Goal: Navigation & Orientation: Find specific page/section

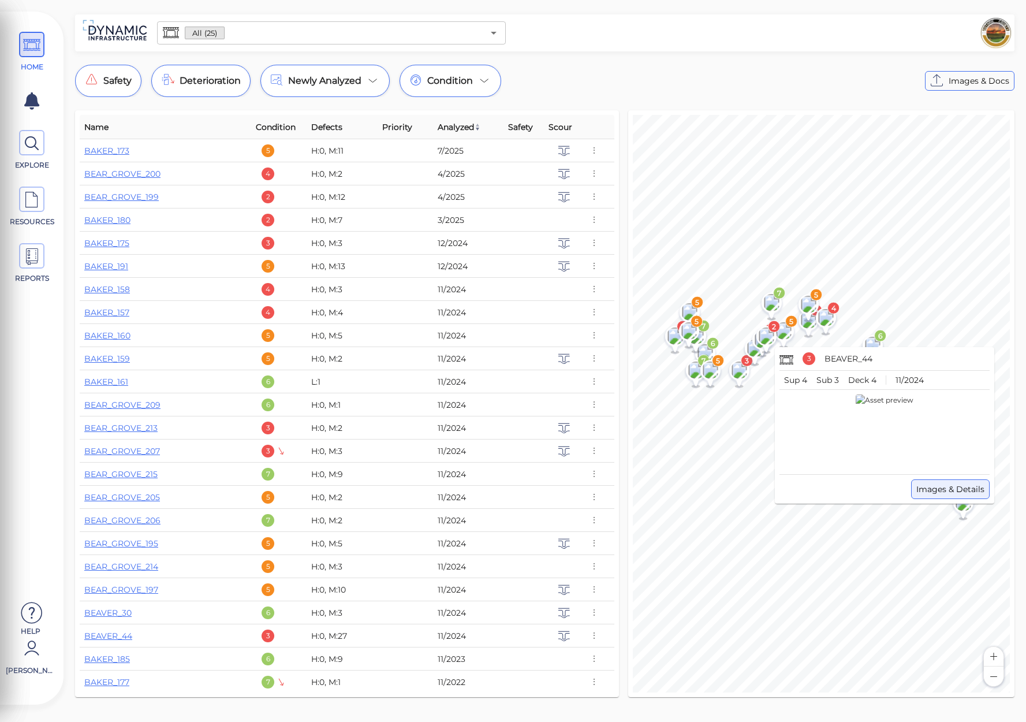
click at [957, 490] on span "Images & Details" at bounding box center [950, 489] width 68 height 14
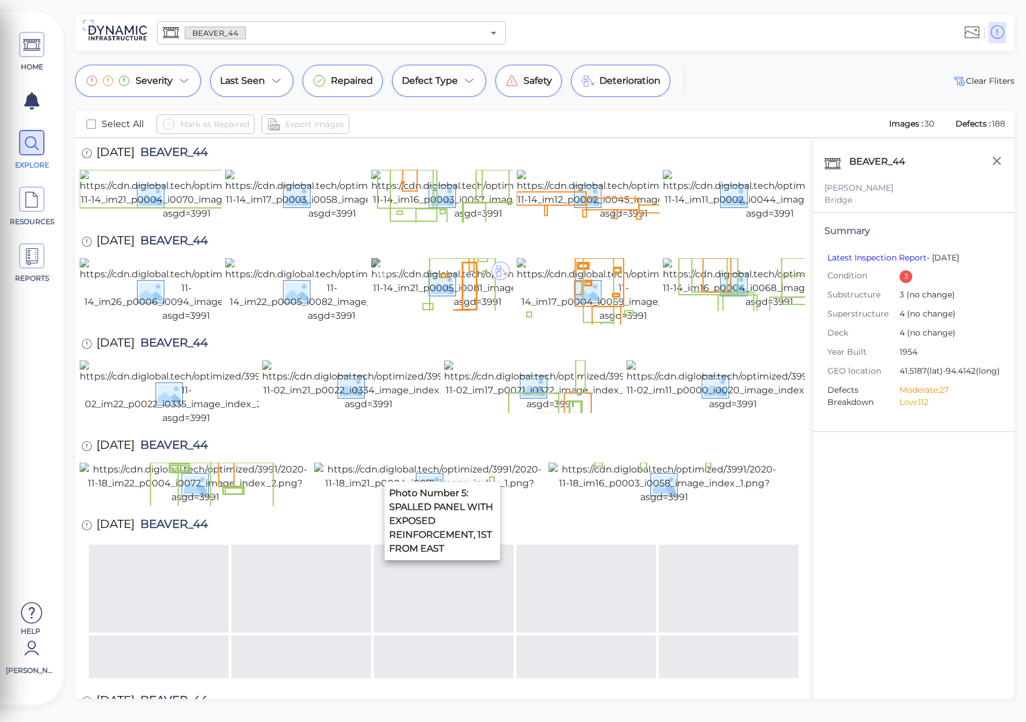
click at [453, 309] on img at bounding box center [477, 283] width 213 height 51
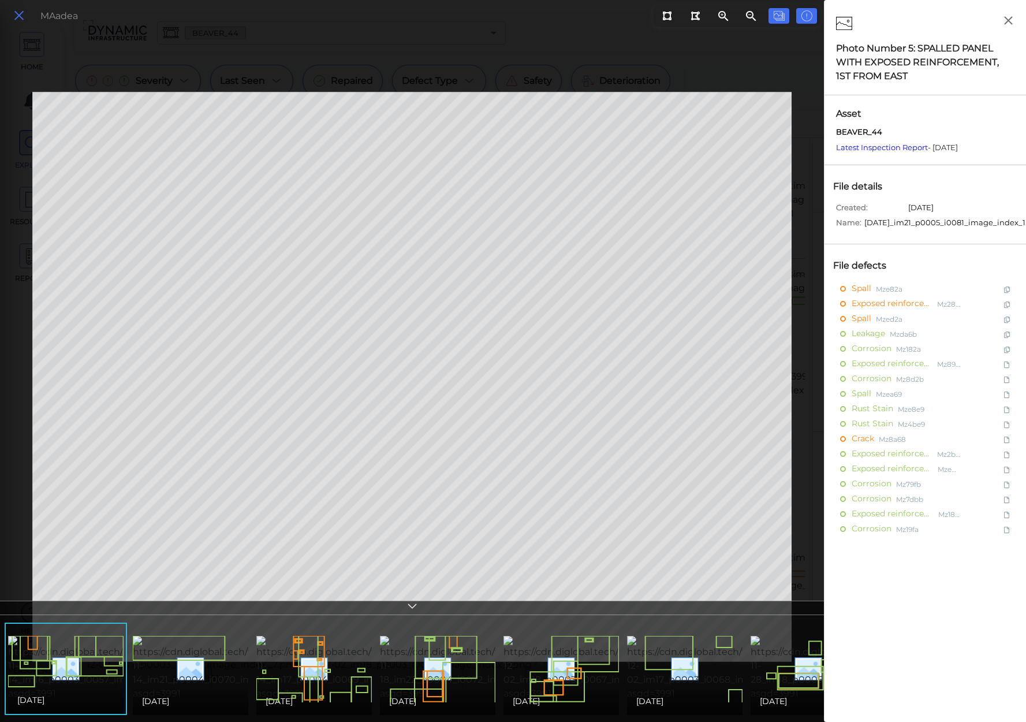
click at [19, 16] on icon at bounding box center [19, 16] width 13 height 16
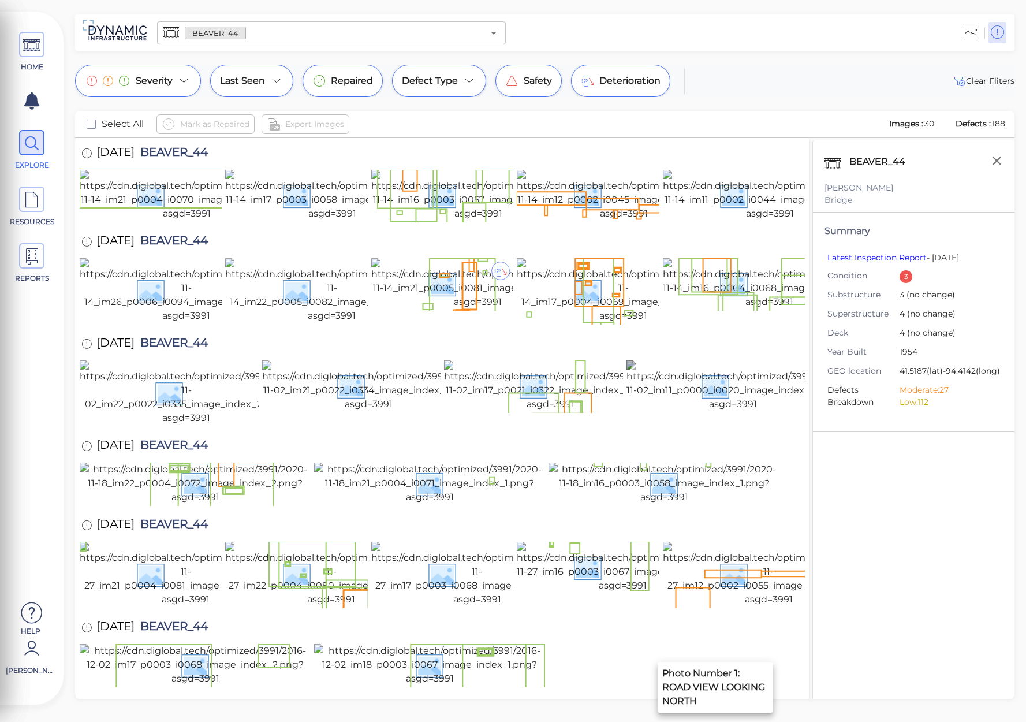
click at [733, 411] on img at bounding box center [732, 385] width 213 height 51
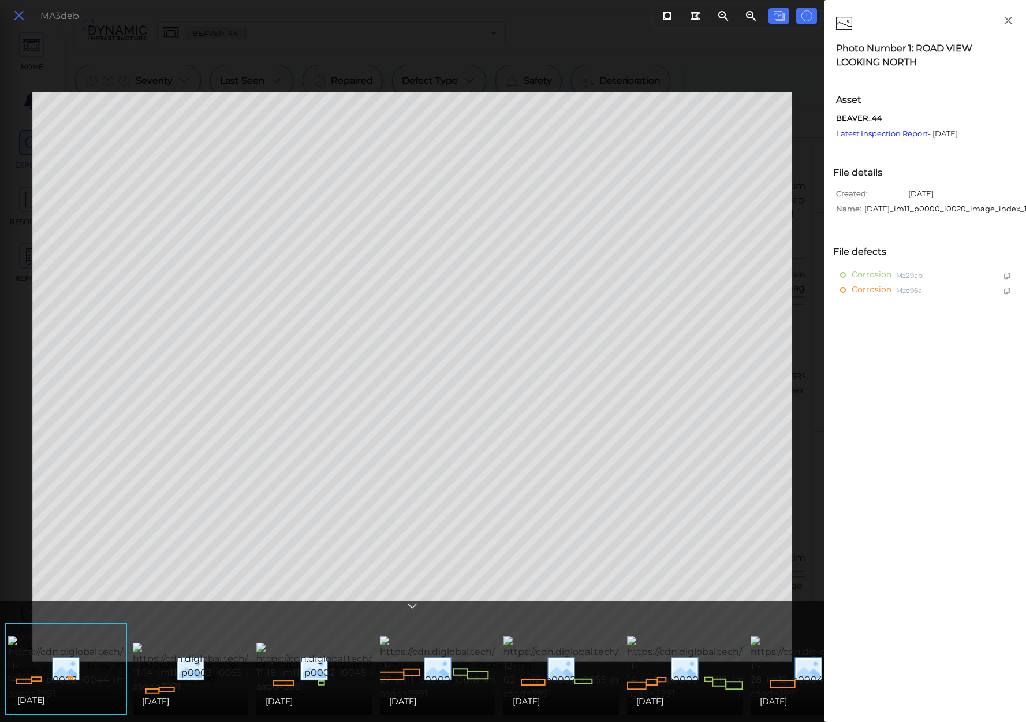
click at [21, 17] on icon at bounding box center [19, 16] width 13 height 16
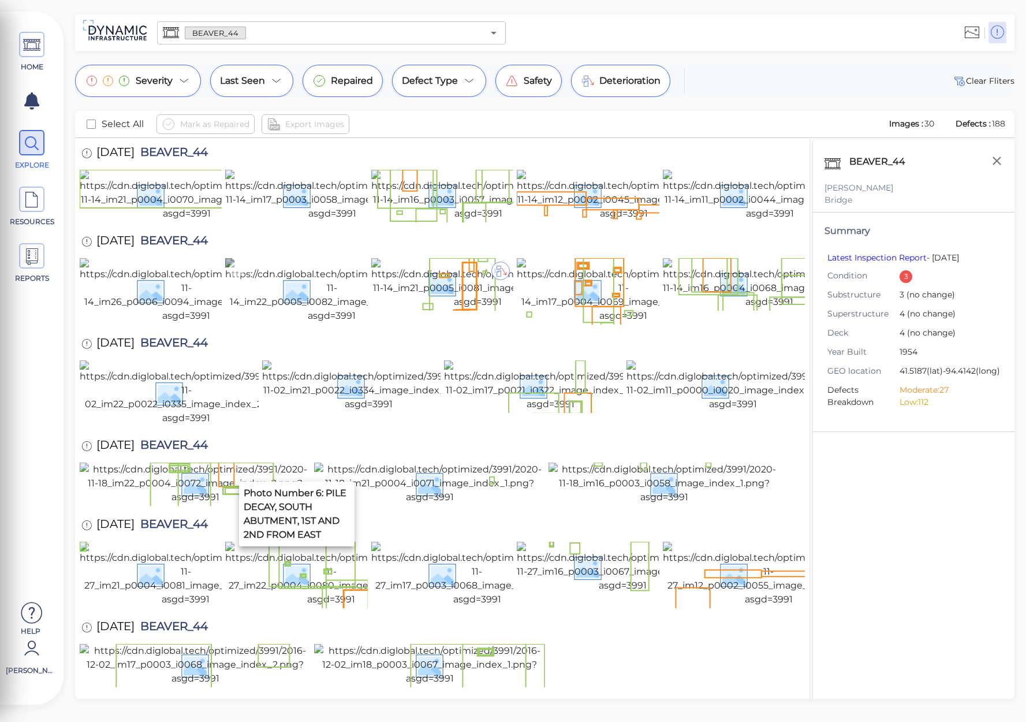
click at [244, 323] on img at bounding box center [331, 290] width 213 height 65
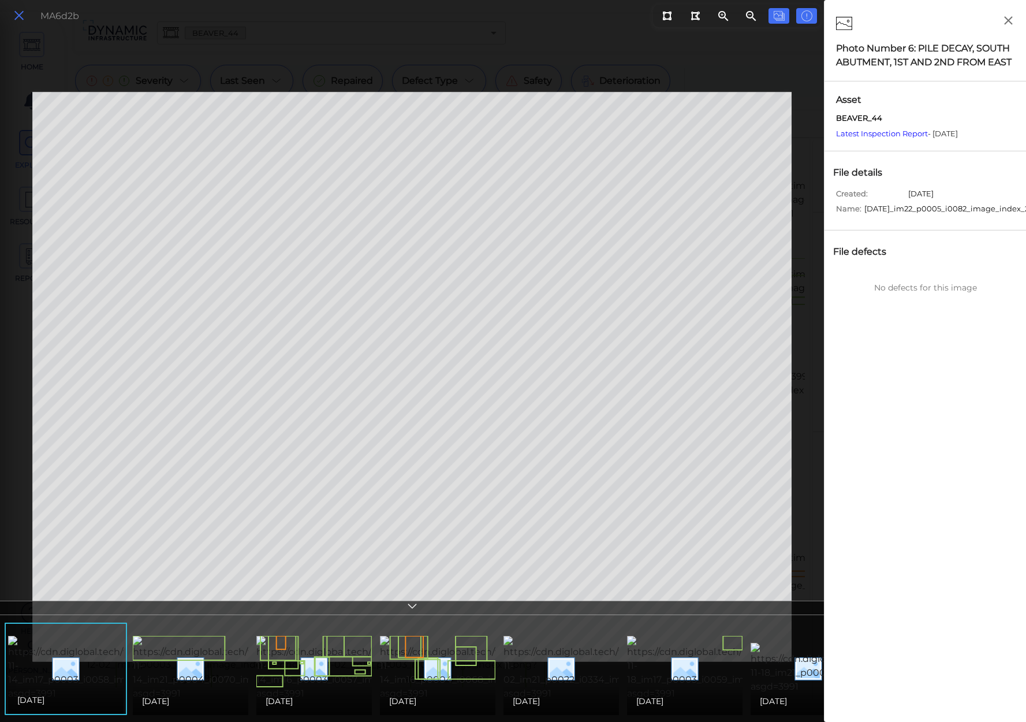
click at [17, 16] on icon at bounding box center [19, 16] width 13 height 16
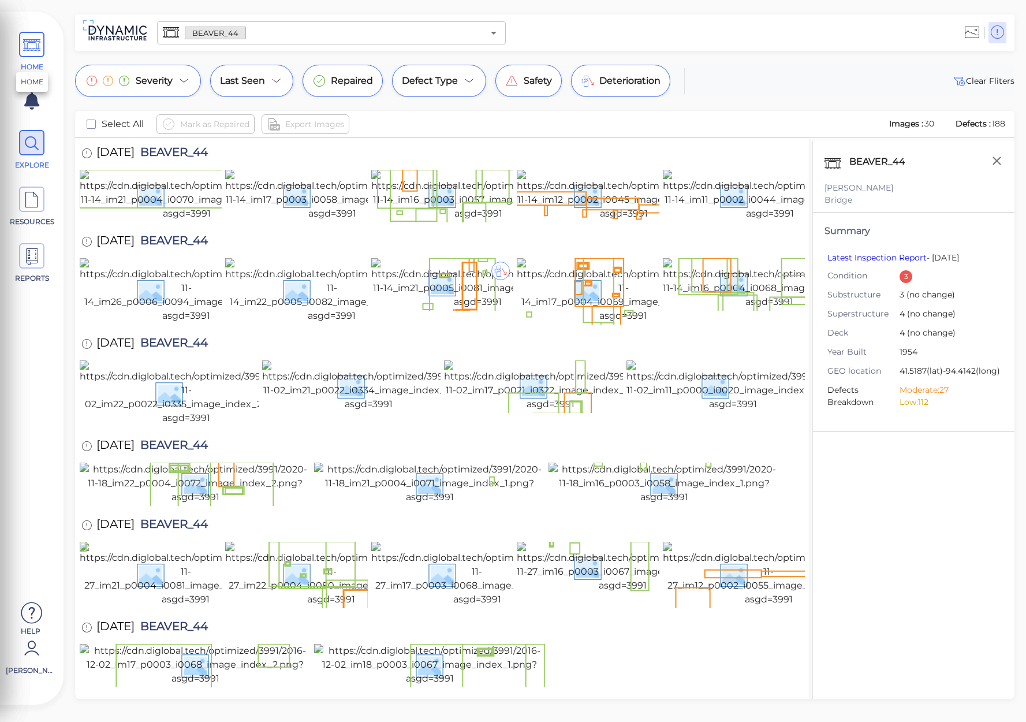
click at [34, 55] on icon at bounding box center [31, 45] width 17 height 26
